Goal: Transaction & Acquisition: Book appointment/travel/reservation

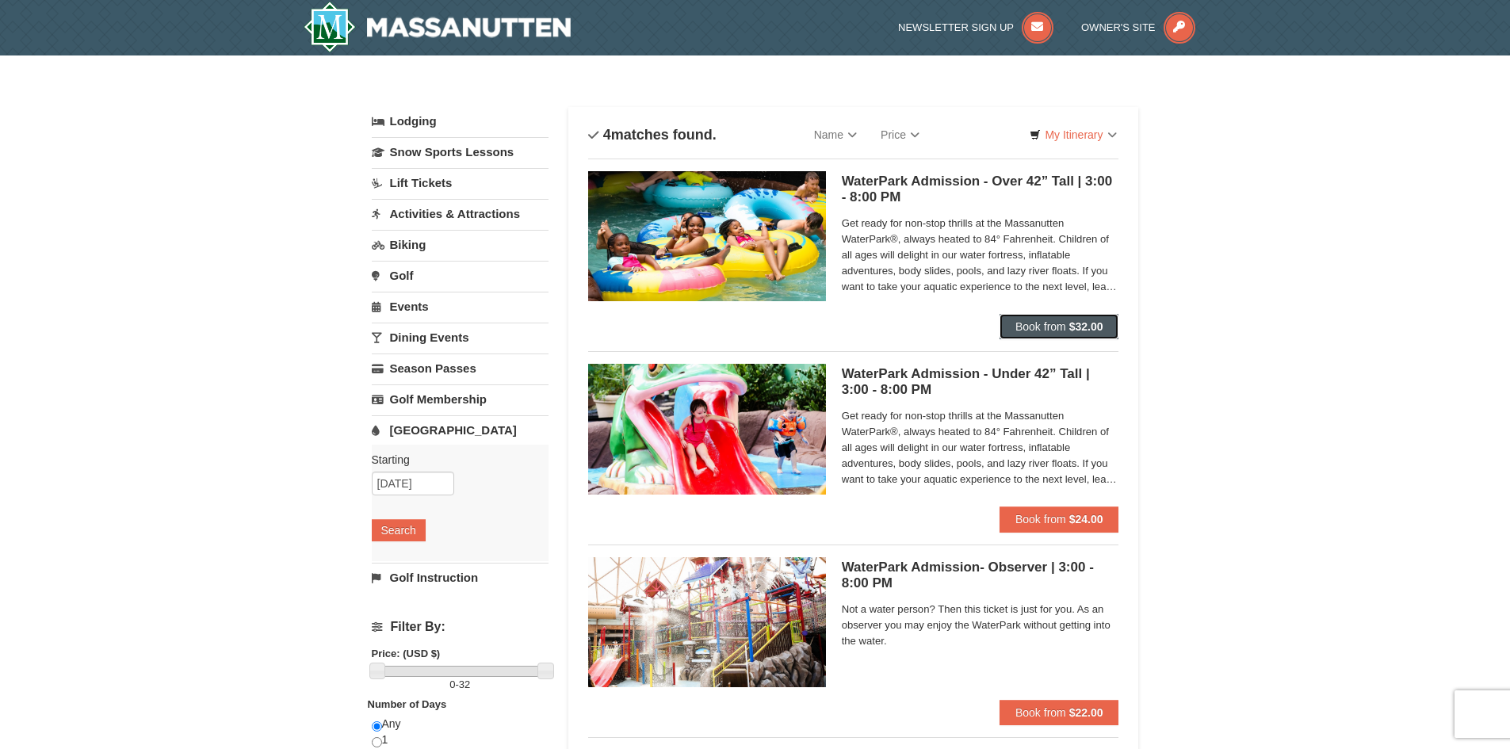
click at [1026, 321] on span "Book from" at bounding box center [1040, 326] width 51 height 13
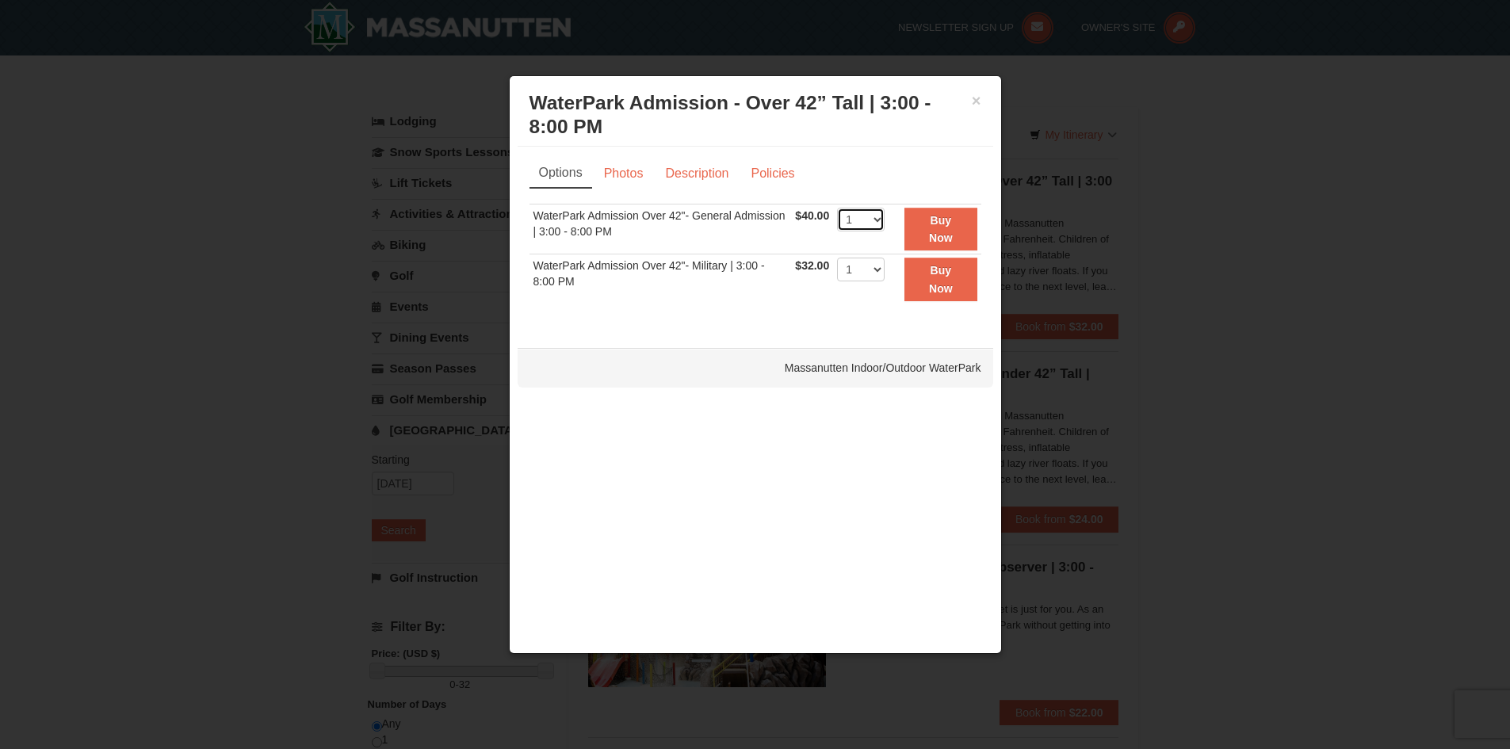
click at [877, 220] on select "1 2 3 4 5 6 7 8 9 10 11 12 13 14 15 16 17 18 19 20" at bounding box center [861, 220] width 48 height 24
select select "3"
click at [837, 208] on select "1 2 3 4 5 6 7 8 9 10 11 12 13 14 15 16 17 18 19 20" at bounding box center [861, 220] width 48 height 24
click at [943, 221] on strong "Buy Now" at bounding box center [941, 229] width 24 height 30
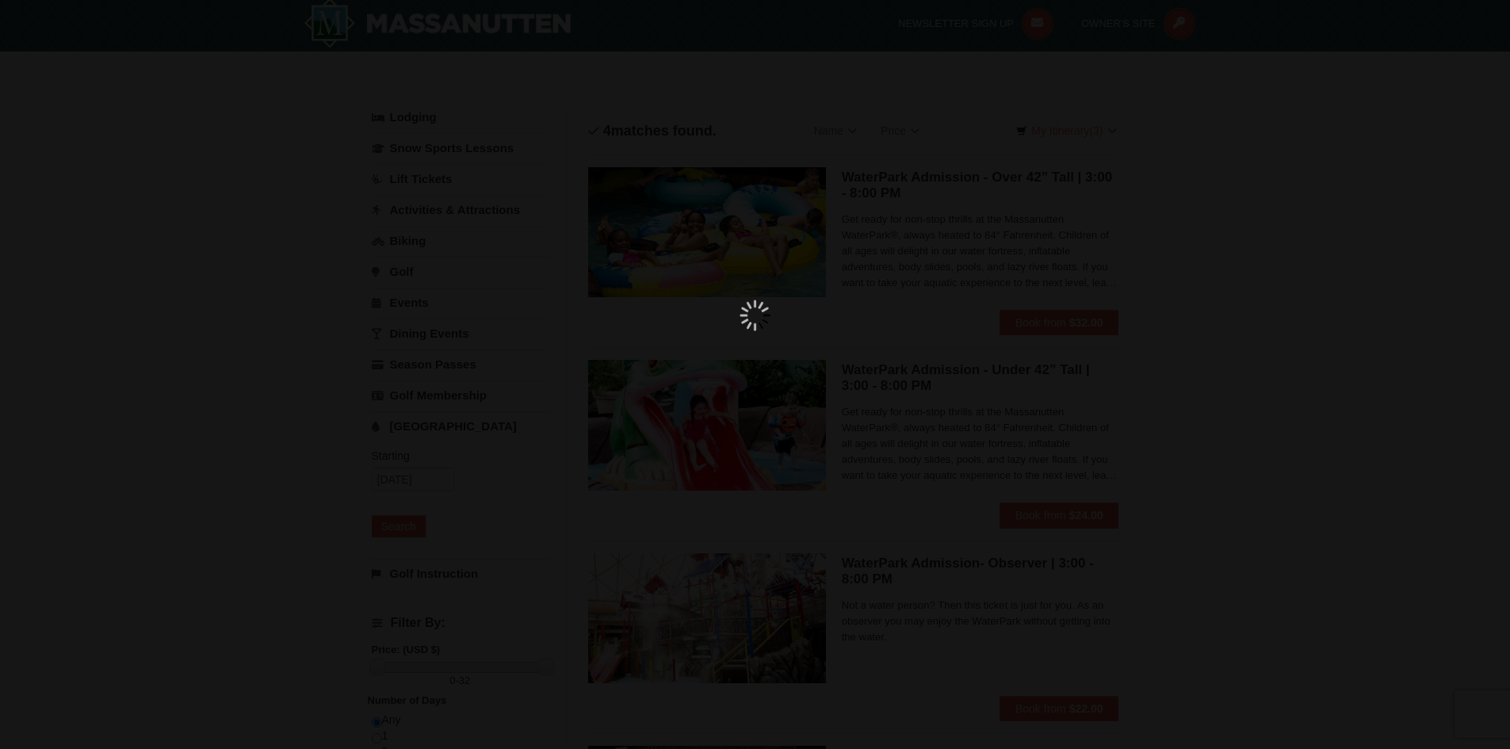
scroll to position [5, 0]
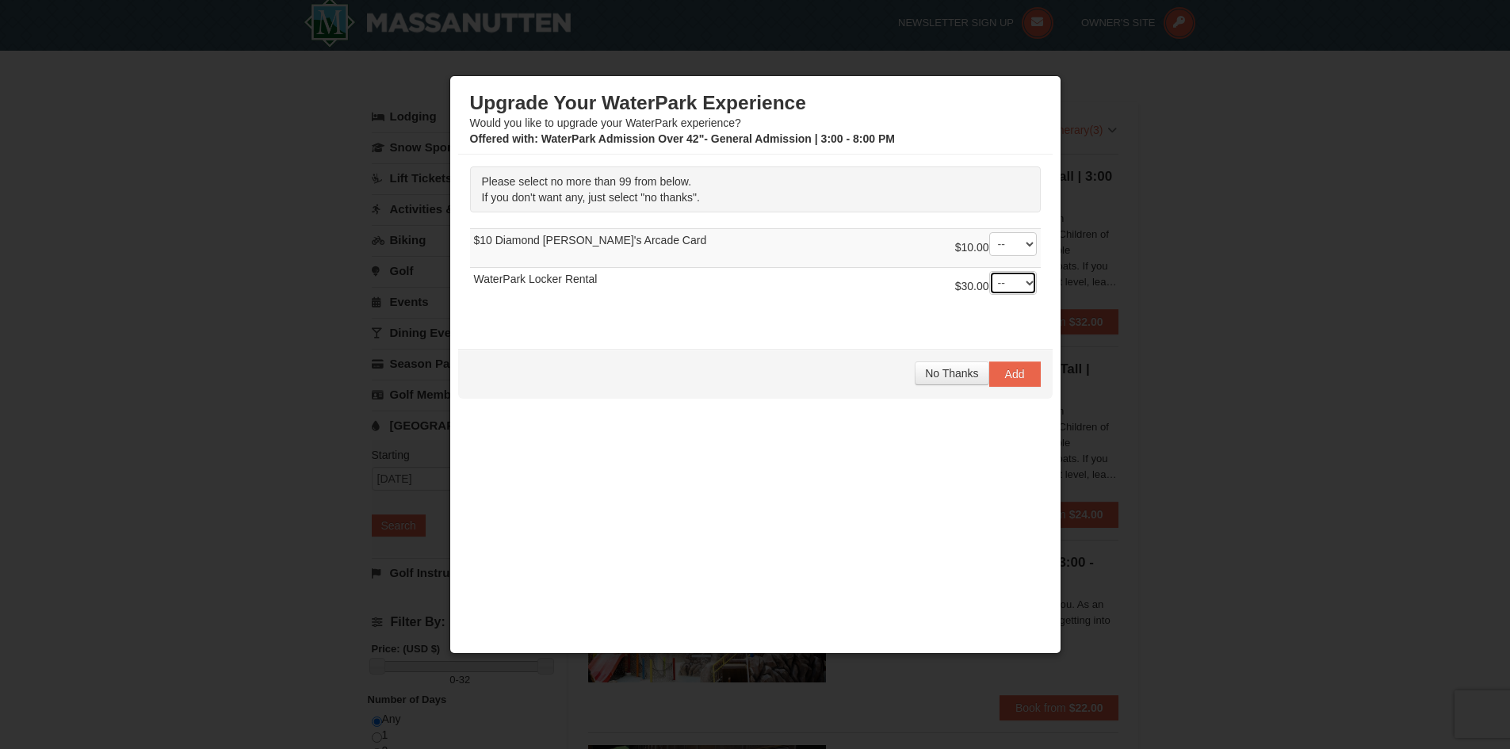
click at [1029, 281] on select "-- 01 02 03 04 05 06 07 08" at bounding box center [1013, 283] width 48 height 24
click at [989, 271] on select "-- 01 02 03 04 05 06 07 08" at bounding box center [1013, 283] width 48 height 24
click at [1029, 281] on select "-- 01 02 03 04 05 06 07 08" at bounding box center [1013, 283] width 48 height 24
click at [989, 271] on select "-- 01 02 03 04 05 06 07 08" at bounding box center [1013, 283] width 48 height 24
click at [1031, 282] on select "-- 01 02 03 04 05 06 07 08" at bounding box center [1013, 283] width 48 height 24
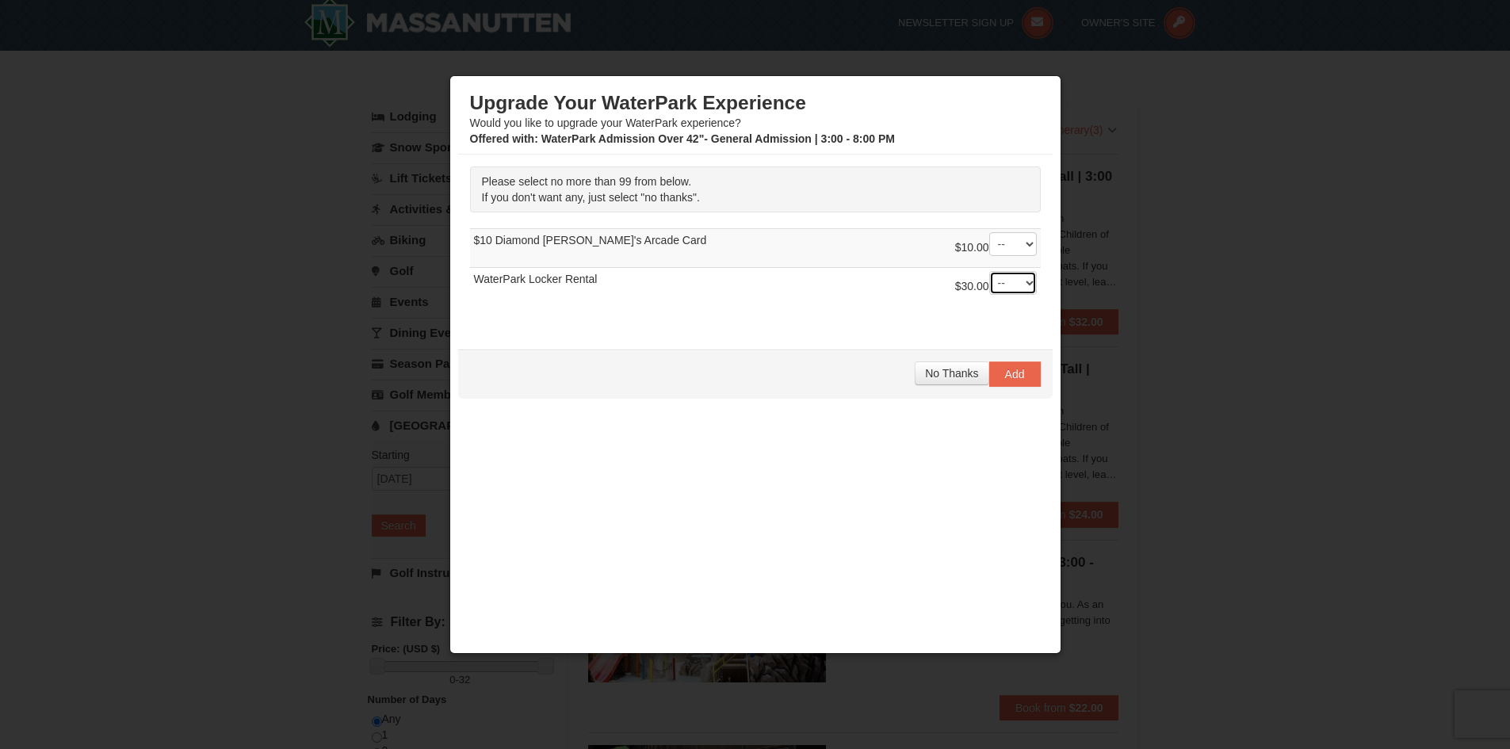
select select "1"
click at [989, 271] on select "-- 01 02 03 04 05 06 07 08" at bounding box center [1013, 283] width 48 height 24
click at [948, 368] on span "No Thanks" at bounding box center [951, 373] width 53 height 13
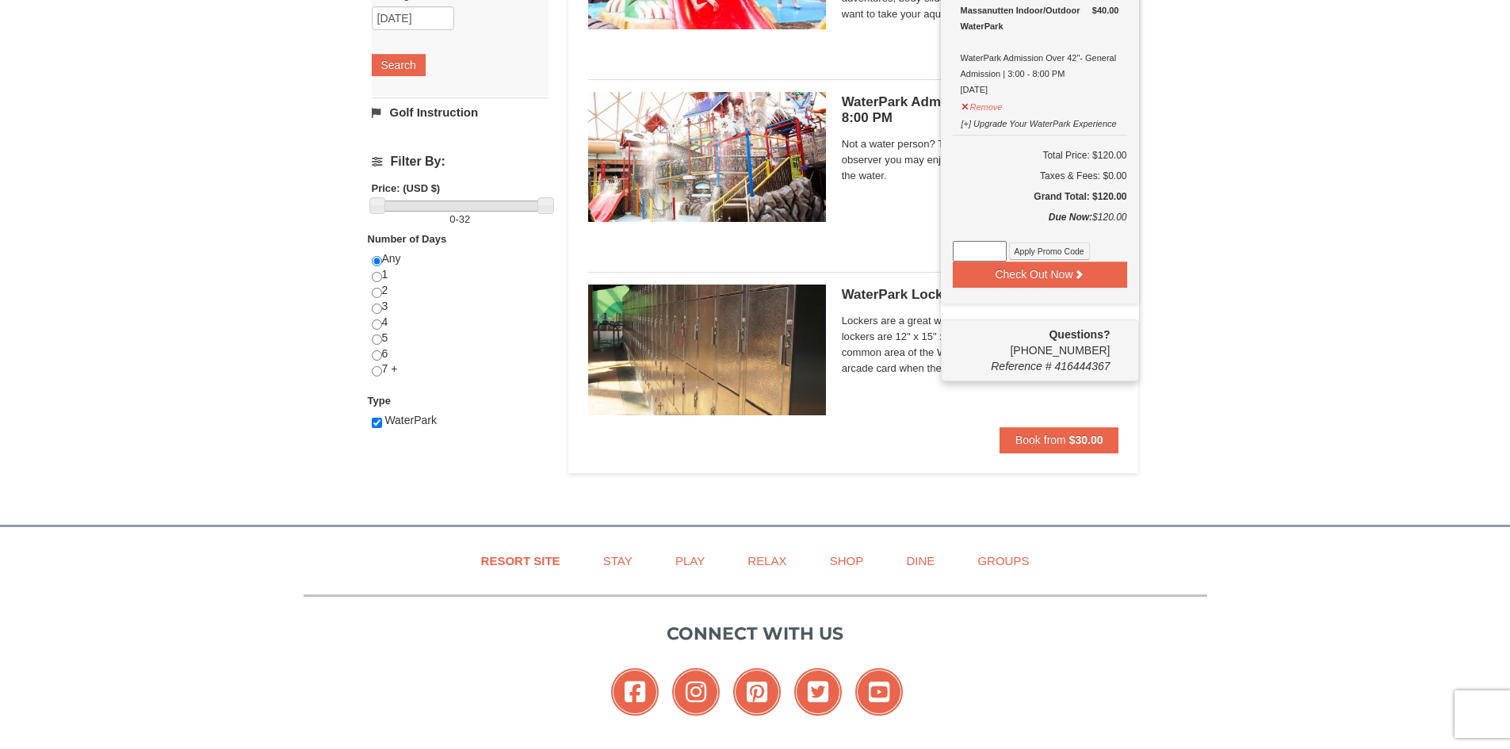
scroll to position [480, 0]
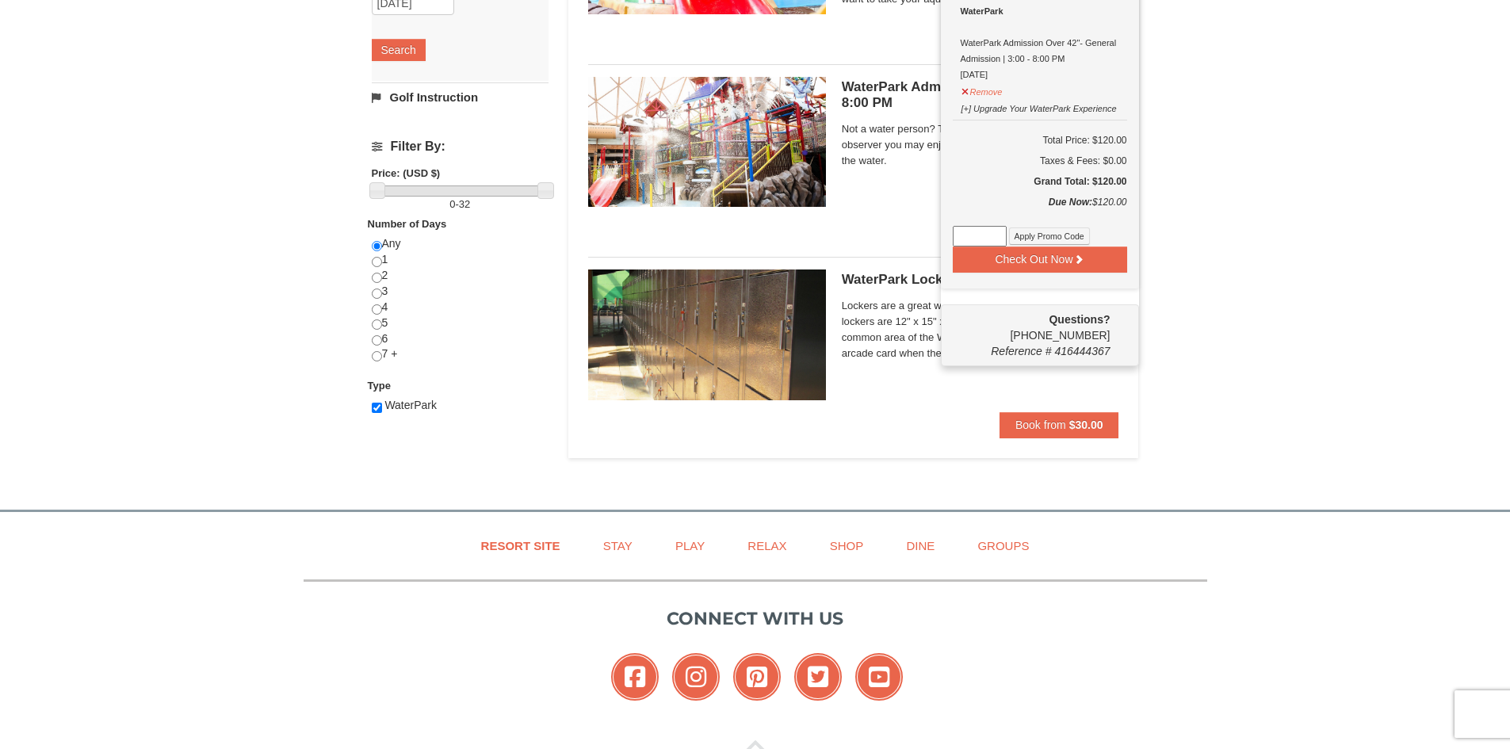
click at [976, 235] on input at bounding box center [980, 236] width 54 height 21
click at [1039, 264] on button "Check Out Now" at bounding box center [1040, 258] width 174 height 25
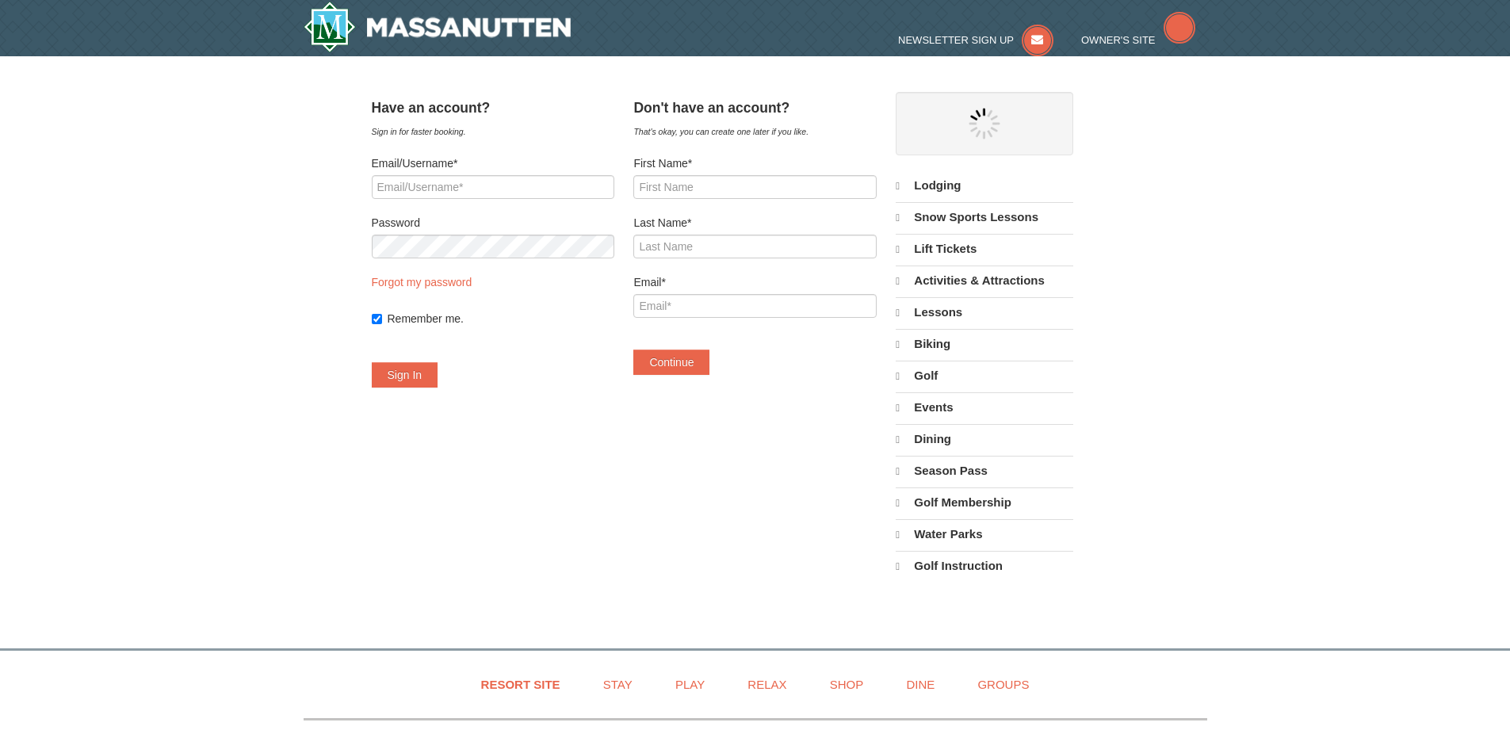
select select "10"
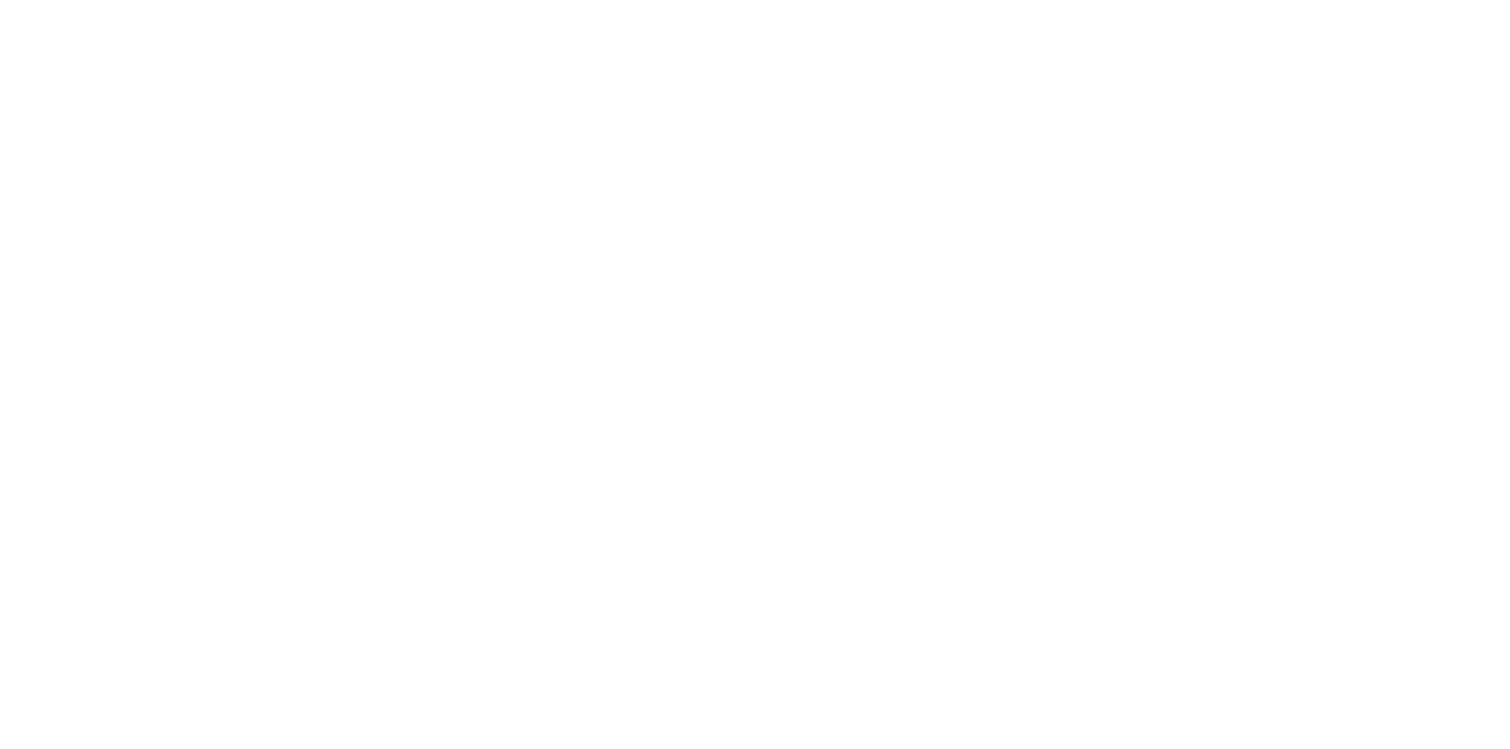
click at [708, 188] on input "First Name*" at bounding box center [754, 186] width 243 height 24
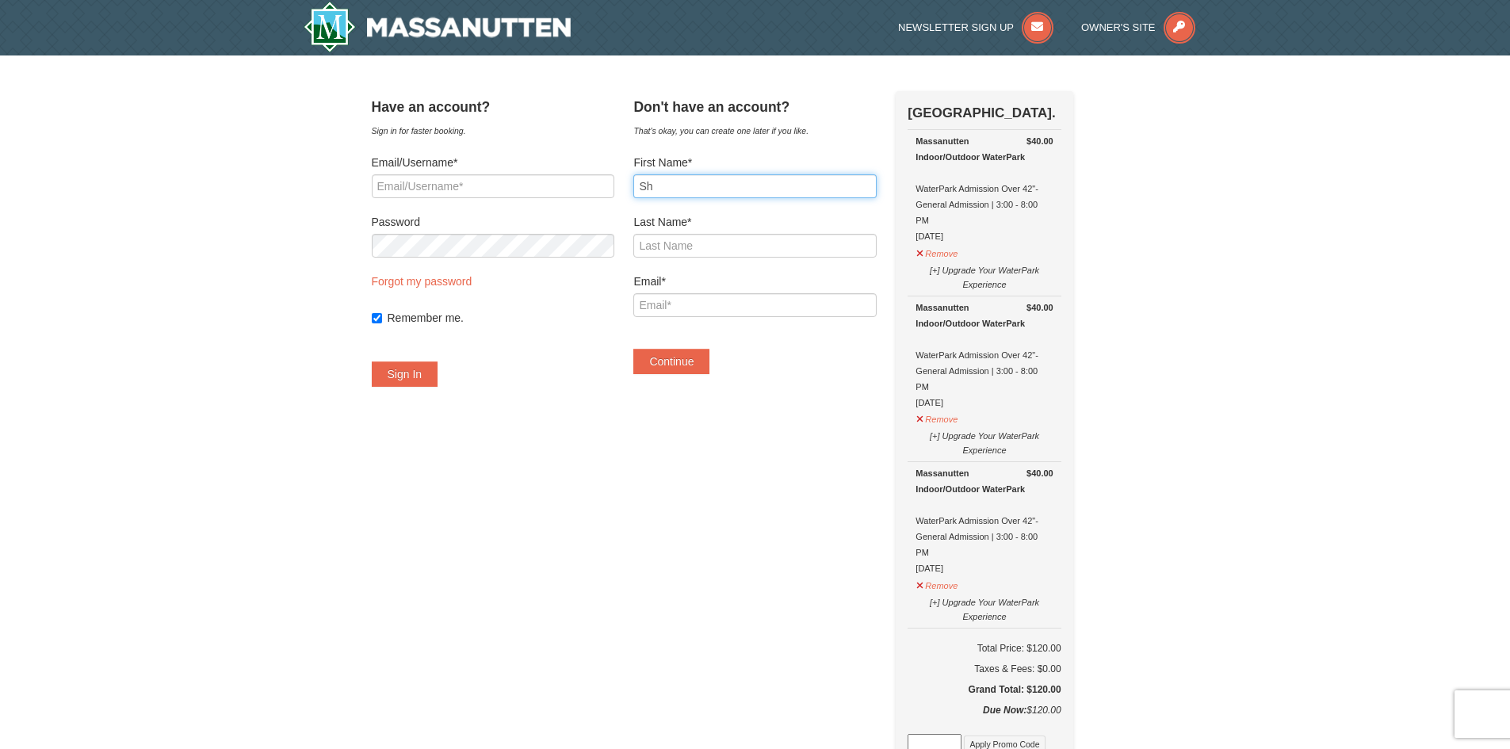
type input "S"
type input "Julian"
type input "Adkins"
type input "Julian"
click at [699, 306] on input "Email*" at bounding box center [754, 305] width 243 height 24
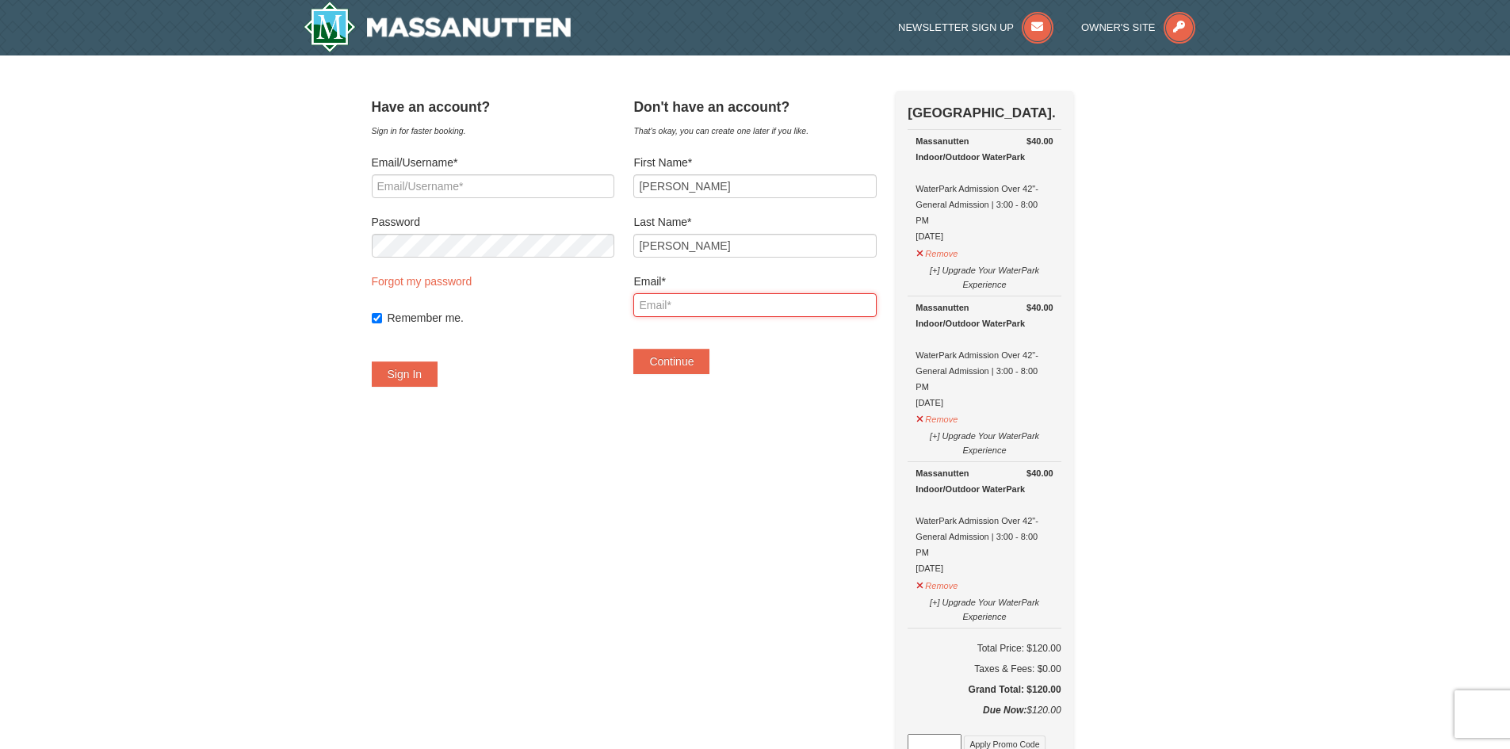
type input "sheri.adkins@comcast.net"
click at [691, 361] on button "Continue" at bounding box center [671, 361] width 76 height 25
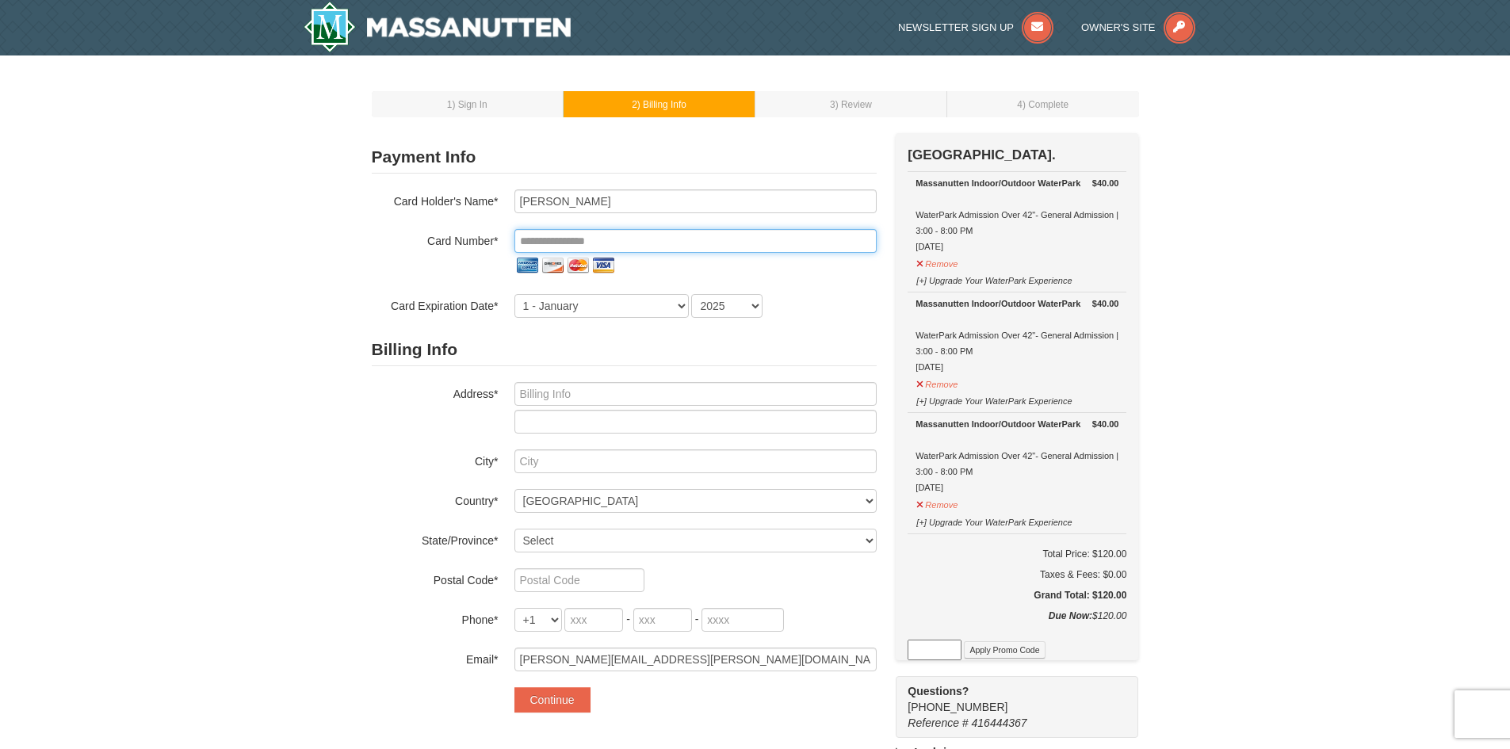
click at [642, 242] on input "tel" at bounding box center [695, 241] width 362 height 24
type input "**********"
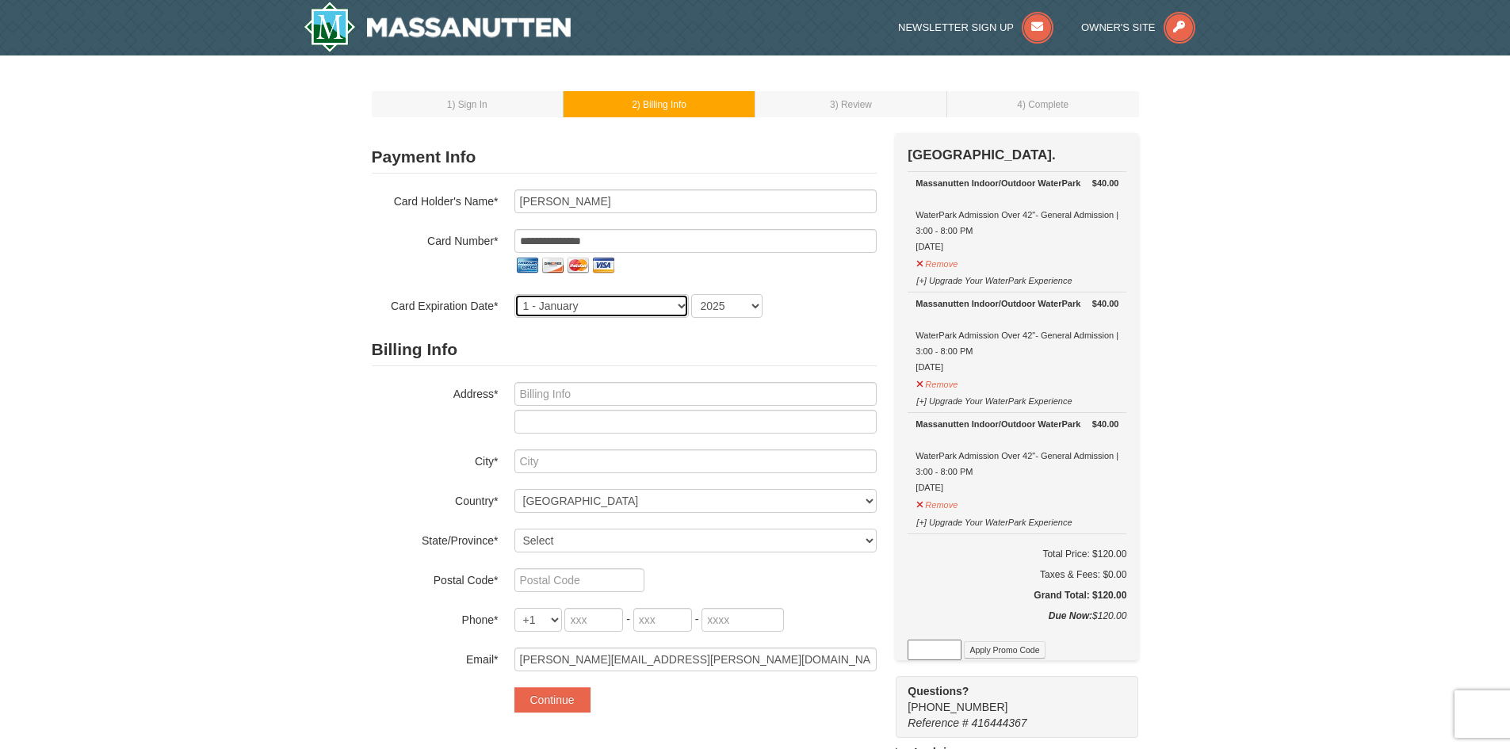
select select "10"
select select "2027"
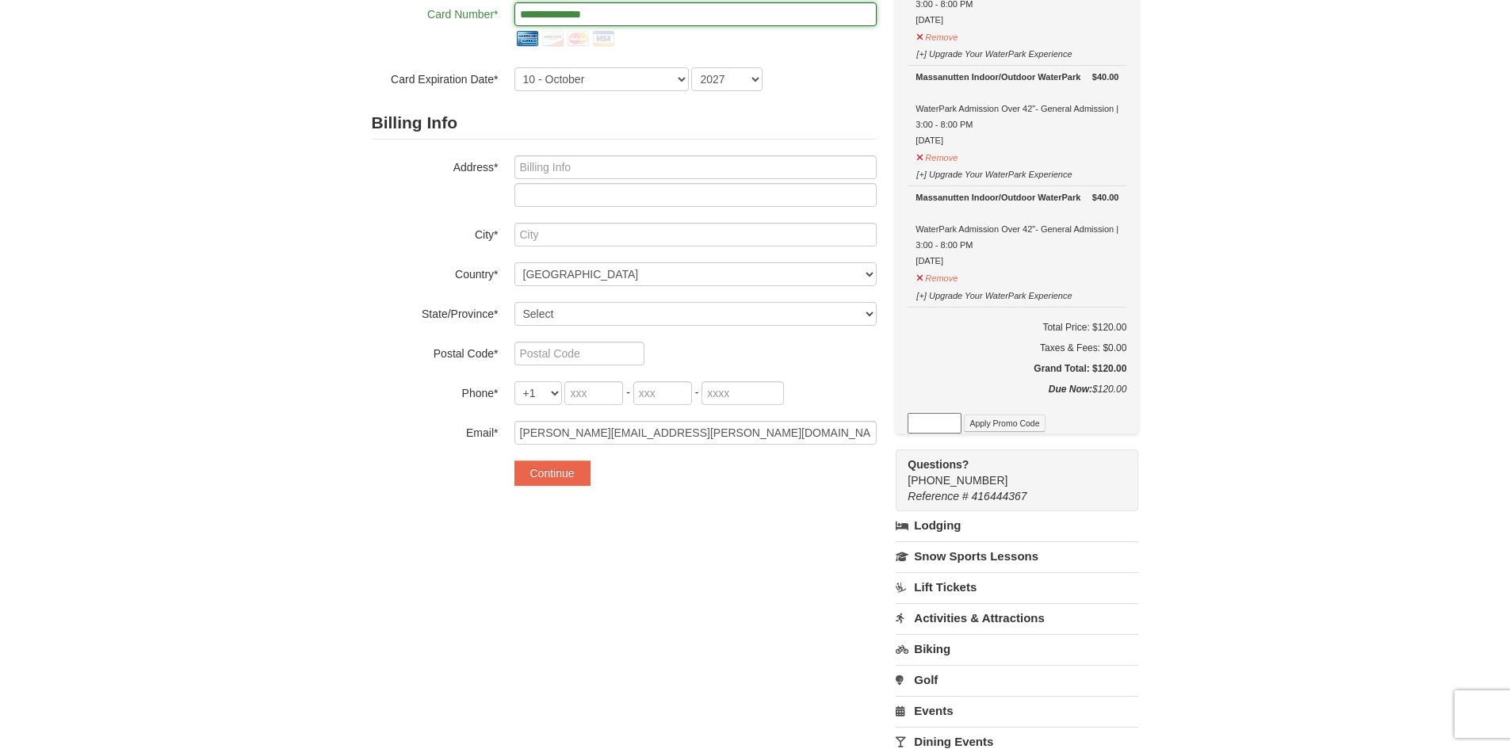
scroll to position [238, 0]
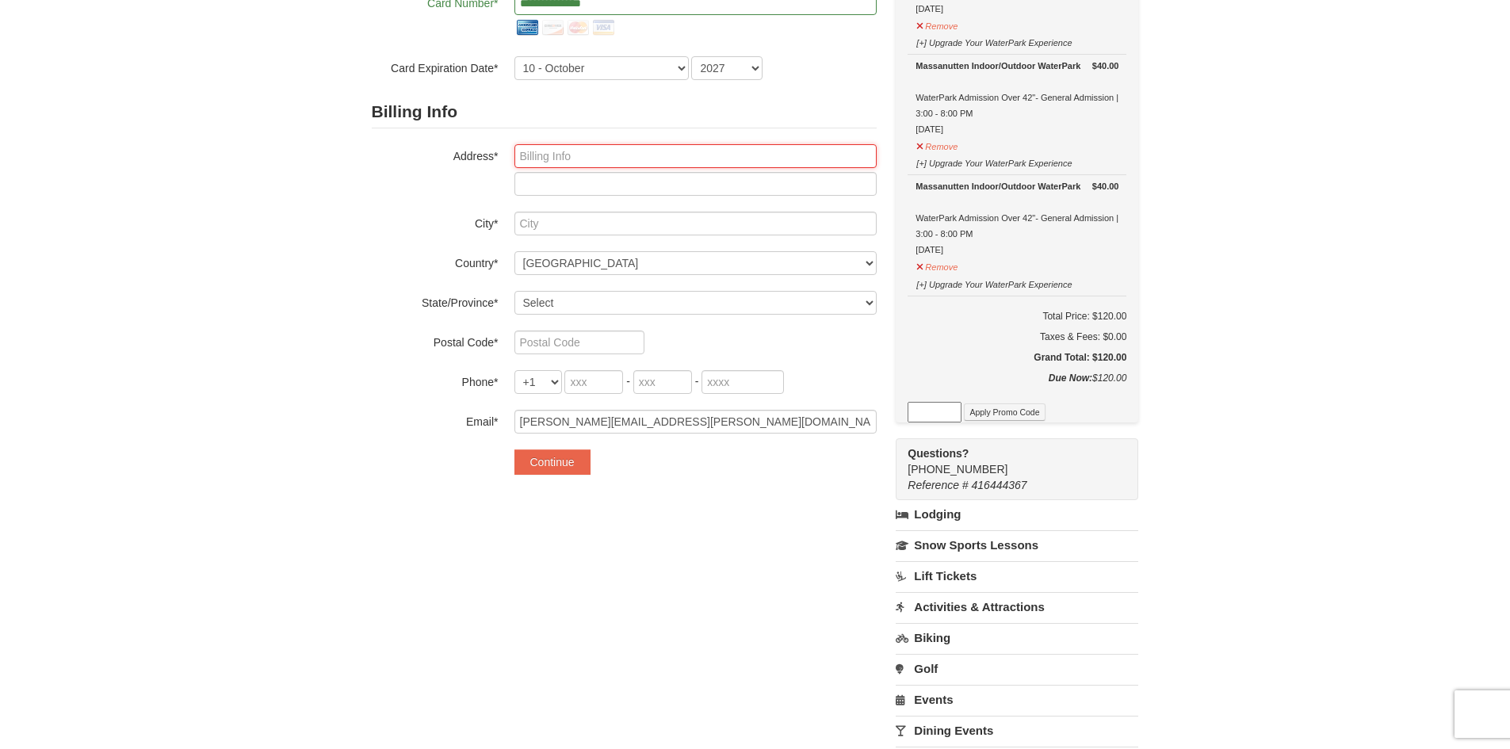
click at [571, 155] on input "text" at bounding box center [695, 156] width 362 height 24
type input "1523 Harbor Club Dr"
type input "Tallahassee"
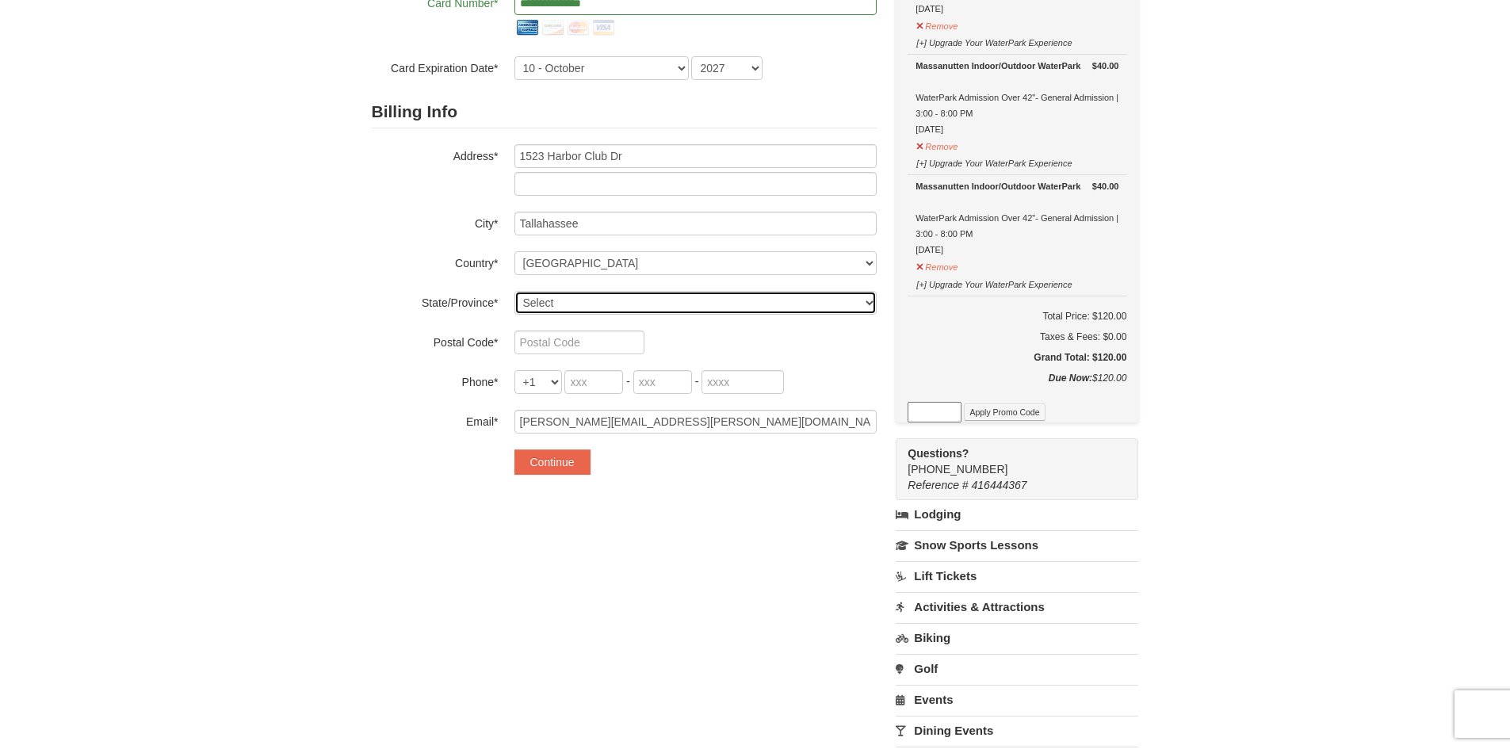
select select "FL"
type input "32308-568"
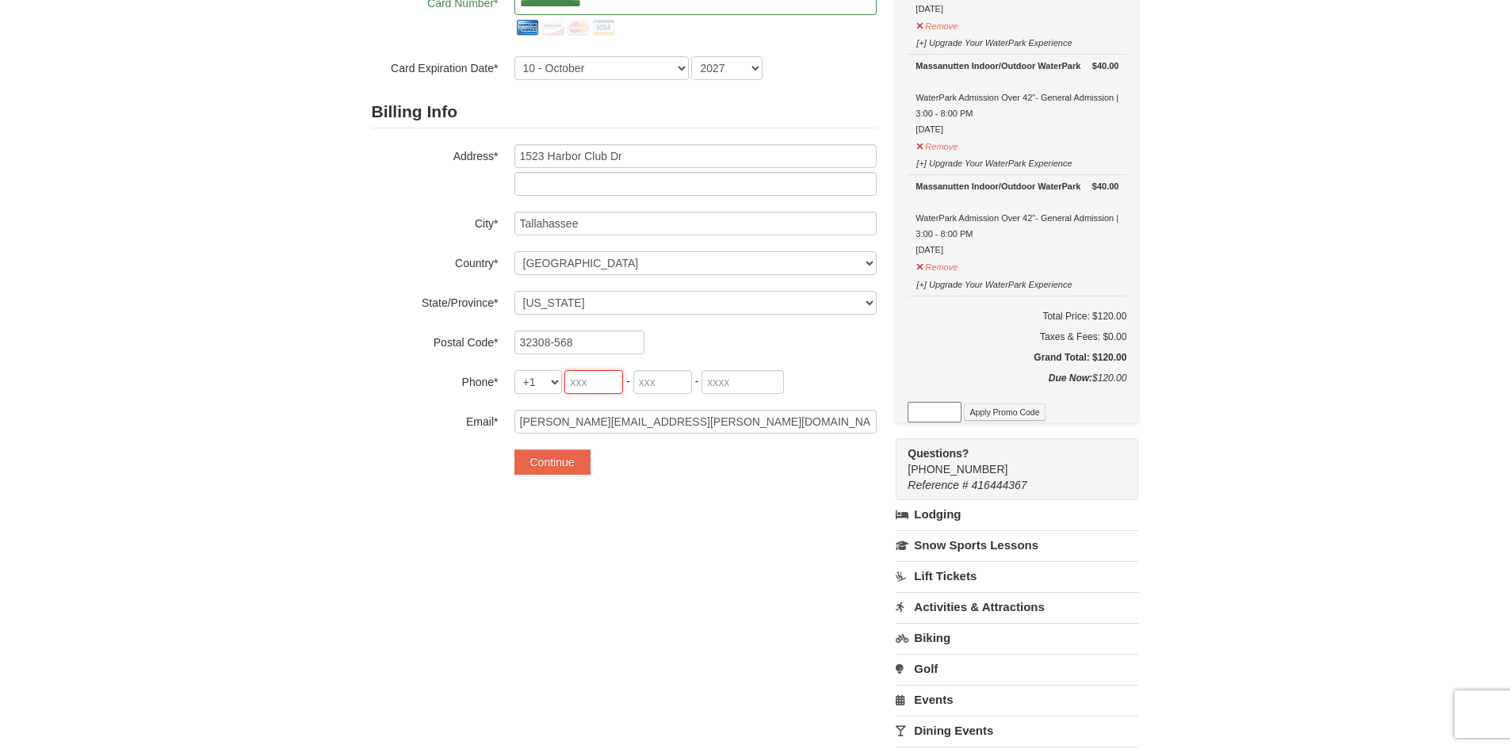
type input "850"
type input "228"
type input "1682"
click at [550, 456] on button "Continue" at bounding box center [552, 461] width 76 height 25
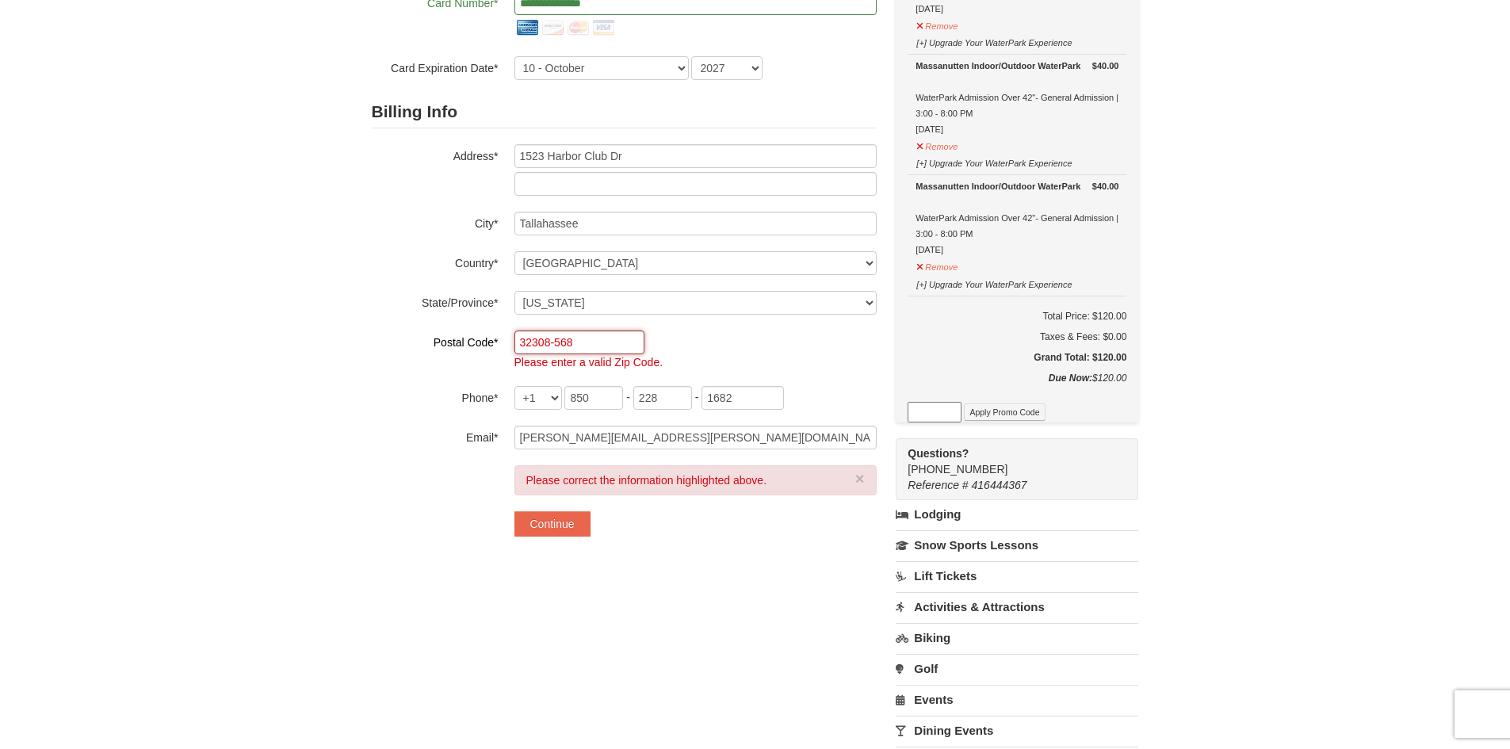
click at [586, 342] on input "32308-568" at bounding box center [579, 342] width 130 height 24
click at [579, 342] on input "32308-568" at bounding box center [579, 342] width 130 height 24
type input "32308"
click at [711, 439] on input "sheri.adkins@comcast.net" at bounding box center [695, 438] width 362 height 24
click at [570, 343] on input "32308" at bounding box center [579, 342] width 130 height 24
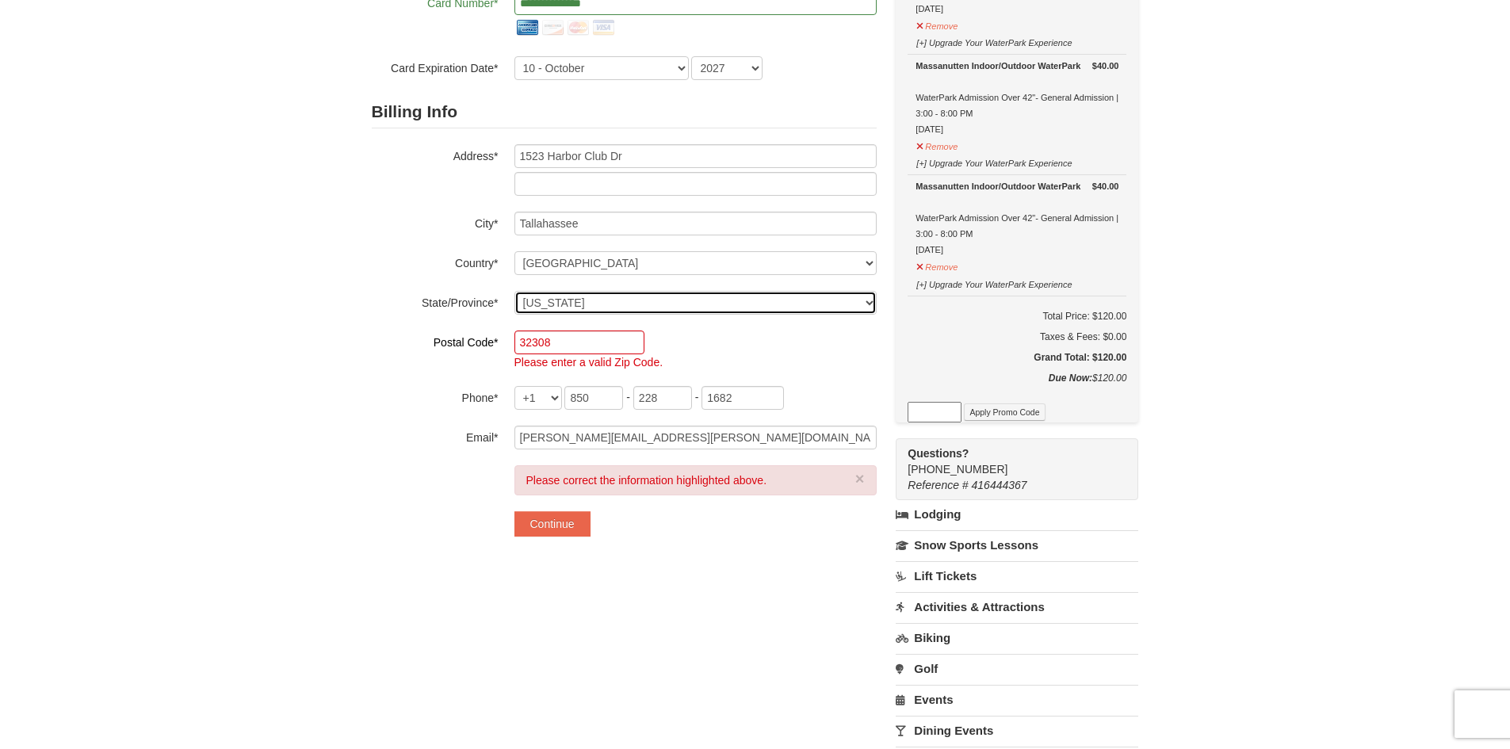
click at [581, 297] on select "Select Alabama Alaska American Samoa Arizona Arkansas California Colorado Conne…" at bounding box center [695, 303] width 362 height 24
click at [514, 291] on select "Select Alabama Alaska American Samoa Arizona Arkansas California Colorado Conne…" at bounding box center [695, 303] width 362 height 24
drag, startPoint x: 566, startPoint y: 314, endPoint x: 563, endPoint y: 547, distance: 233.0
click at [563, 547] on div "**********" at bounding box center [624, 223] width 505 height 657
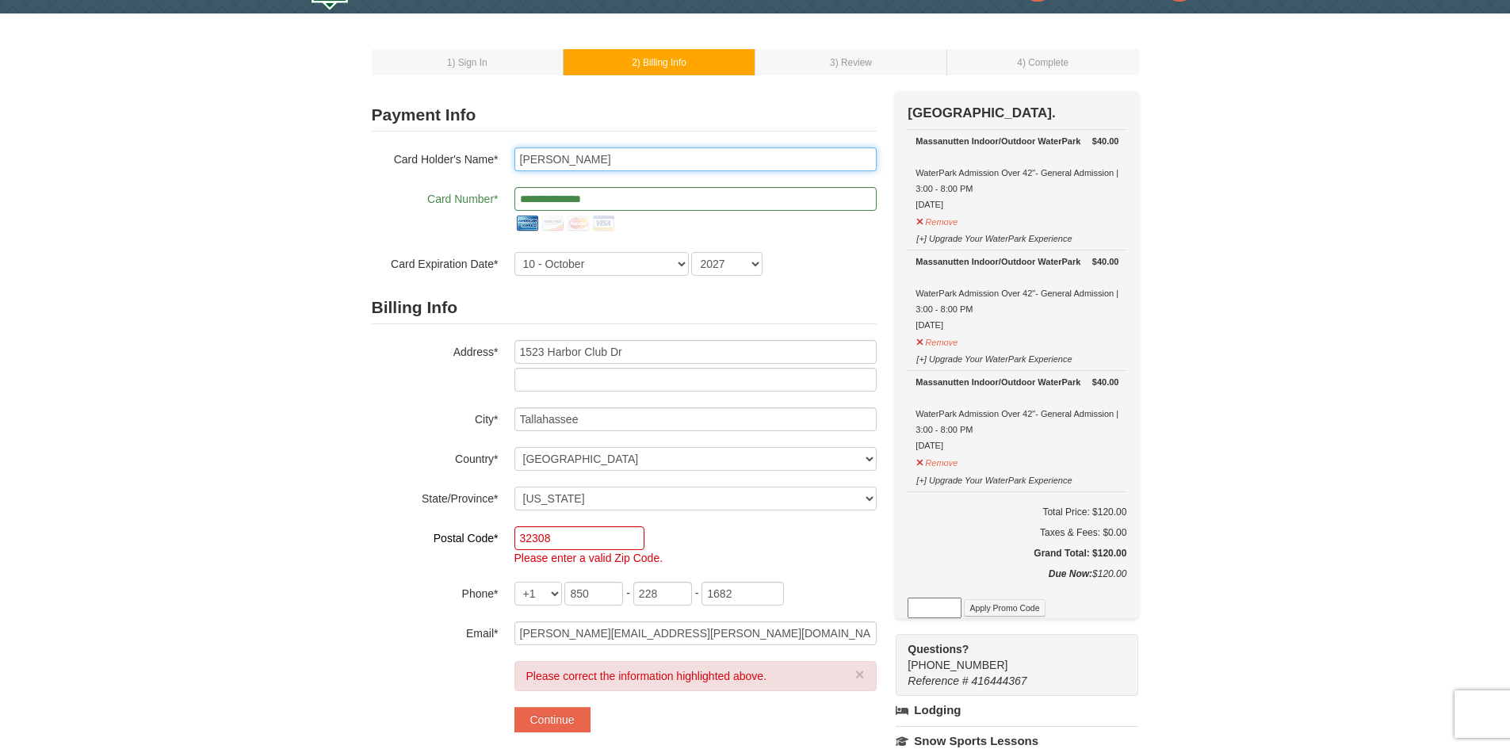
scroll to position [79, 0]
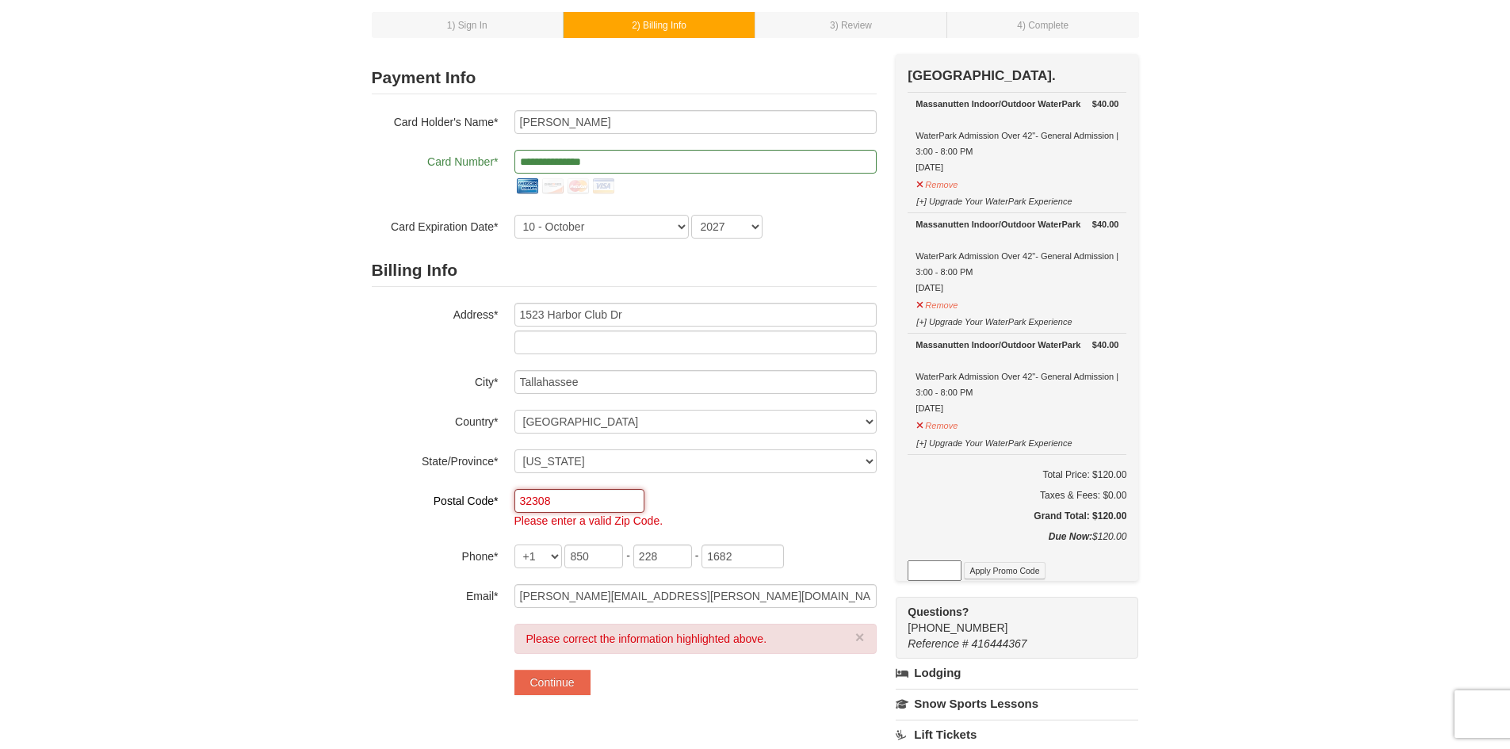
drag, startPoint x: 561, startPoint y: 498, endPoint x: 479, endPoint y: 495, distance: 81.7
click at [479, 495] on div "Postal Code* 32308 Please enter a valid Zip Code." at bounding box center [624, 509] width 505 height 40
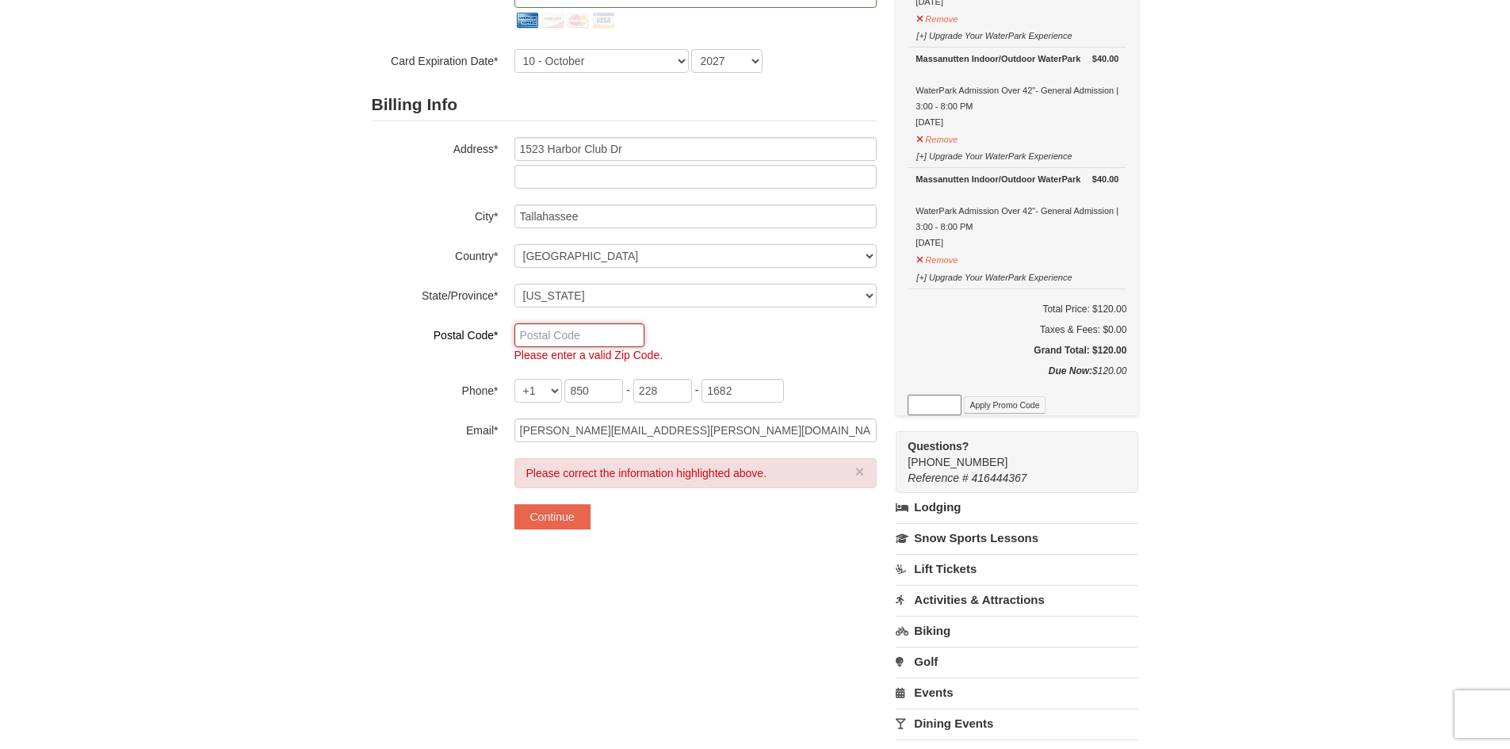
scroll to position [317, 0]
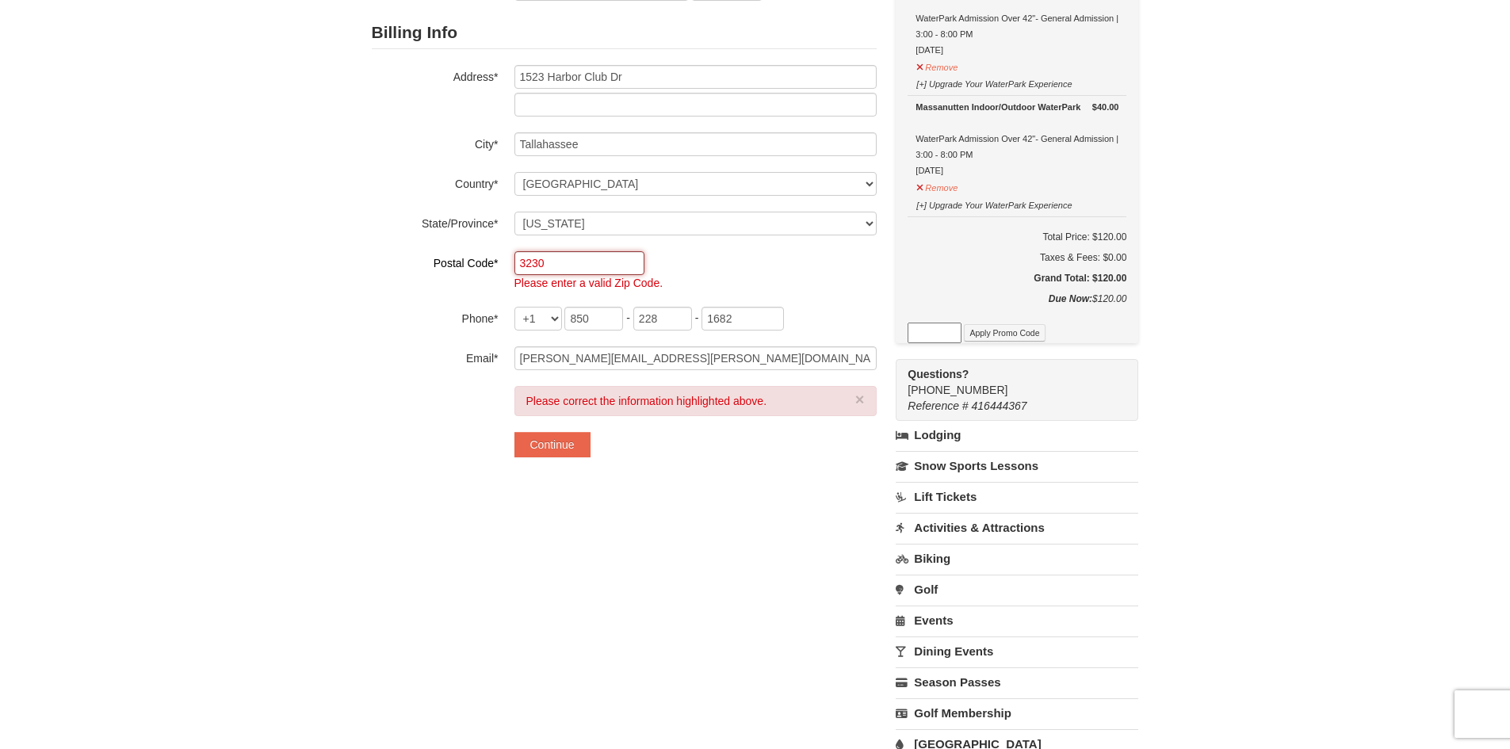
type input "32308"
click at [552, 438] on button "Continue" at bounding box center [552, 444] width 76 height 25
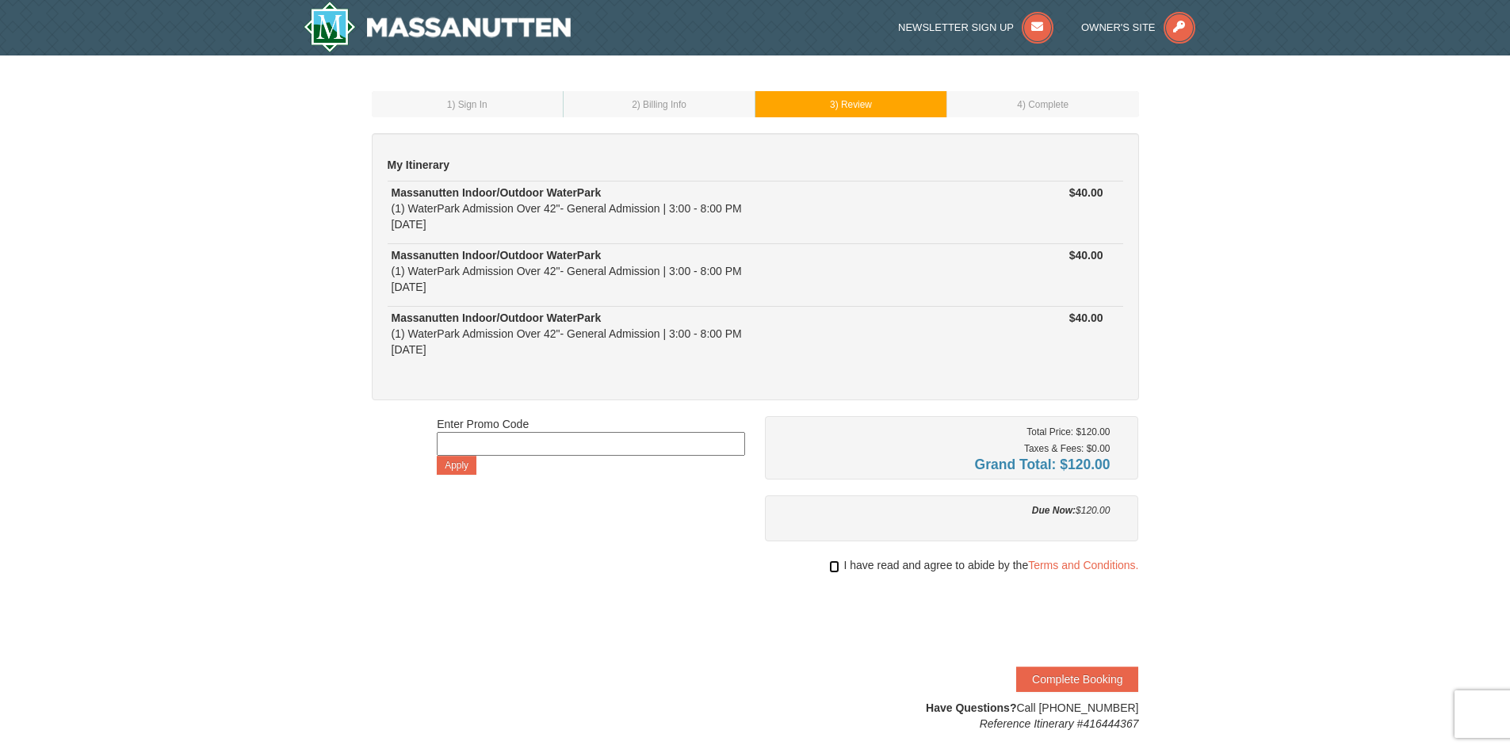
click at [831, 571] on input "checkbox" at bounding box center [834, 566] width 10 height 13
checkbox input "true"
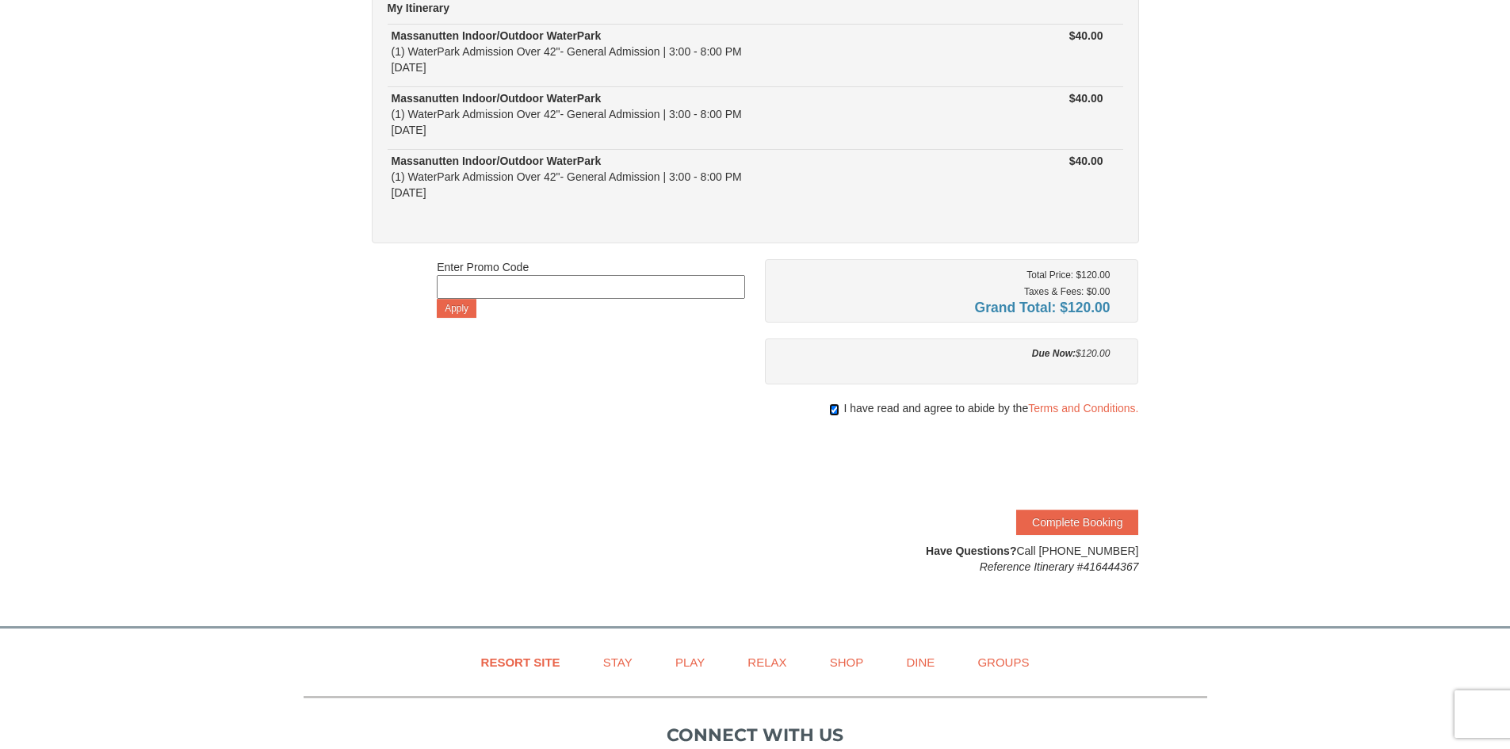
scroll to position [158, 0]
click at [1068, 521] on button "Complete Booking" at bounding box center [1077, 520] width 122 height 25
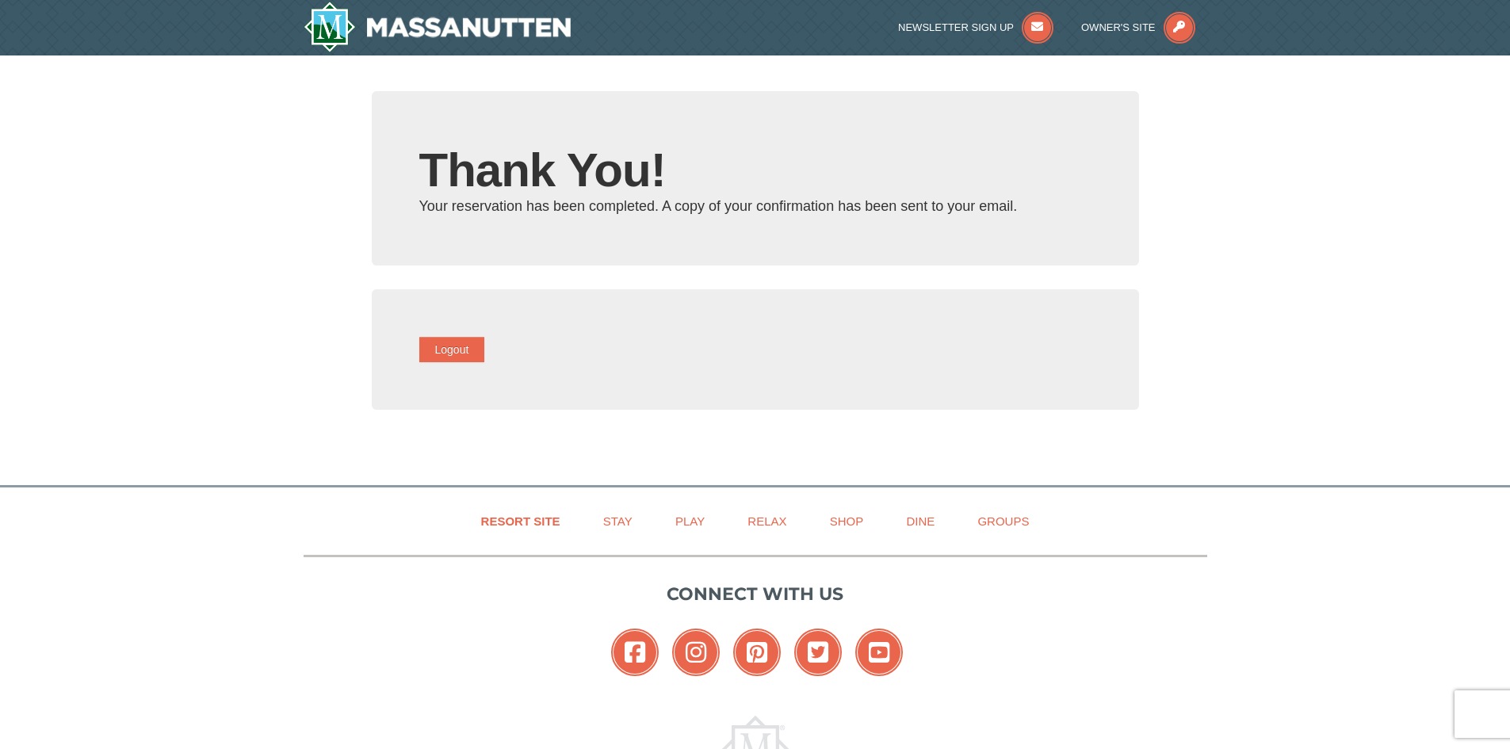
type input "[PERSON_NAME][EMAIL_ADDRESS][PERSON_NAME][DOMAIN_NAME]"
